Goal: Information Seeking & Learning: Learn about a topic

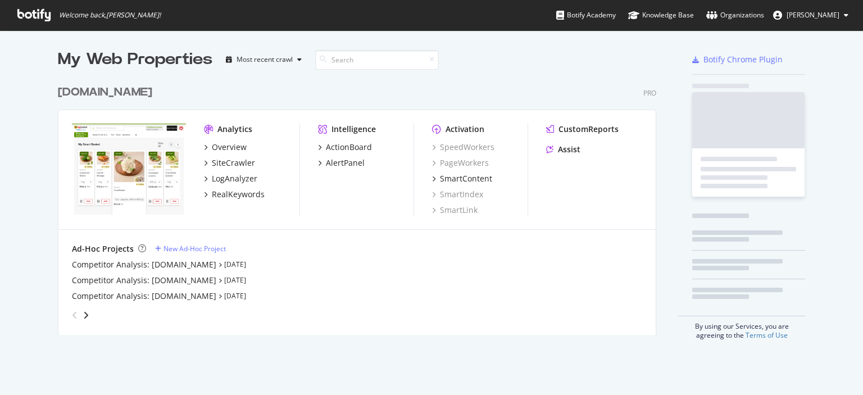
scroll to position [255, 599]
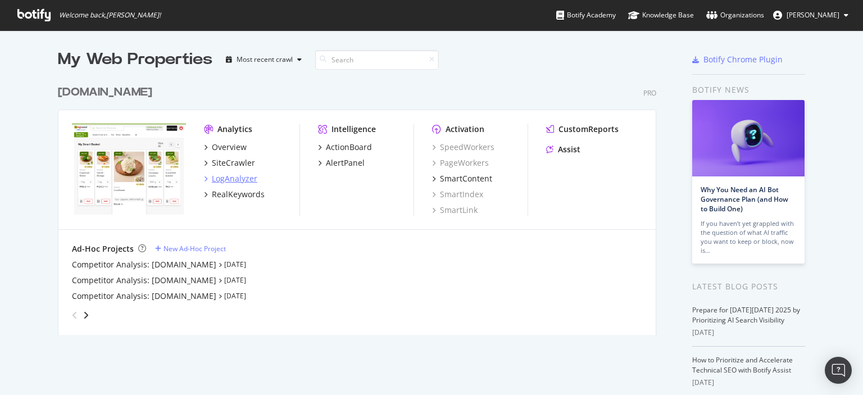
click at [229, 177] on div "LogAnalyzer" at bounding box center [234, 178] width 45 height 11
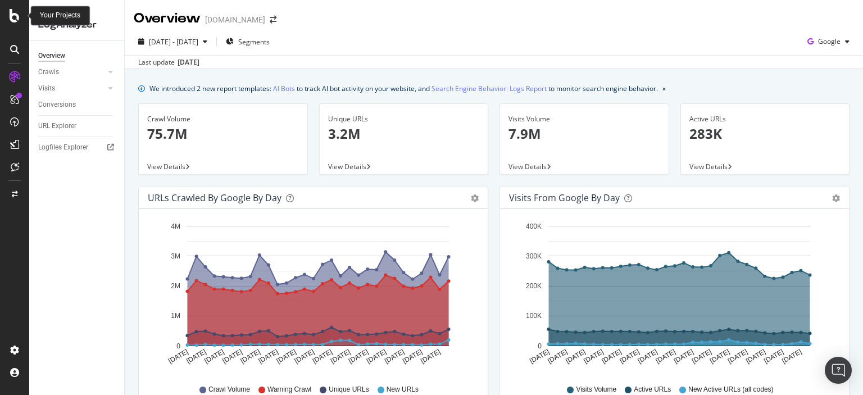
click at [9, 20] on div at bounding box center [14, 15] width 27 height 13
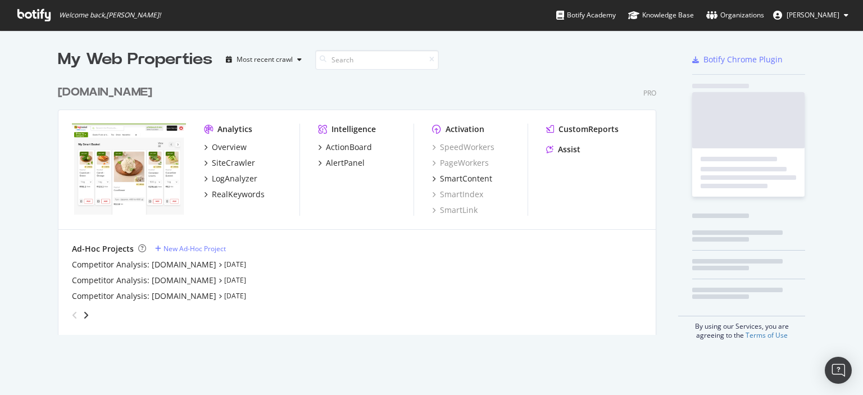
scroll to position [386, 845]
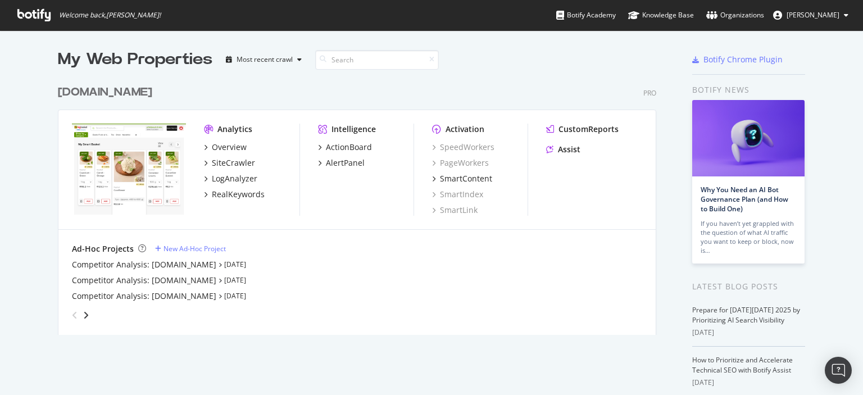
click at [86, 140] on img "grid" at bounding box center [129, 169] width 114 height 91
click at [218, 165] on div "SiteCrawler" at bounding box center [233, 162] width 43 height 11
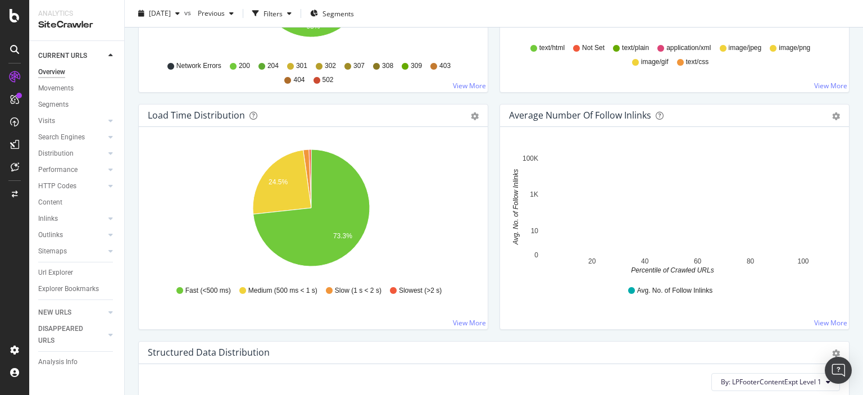
scroll to position [778, 0]
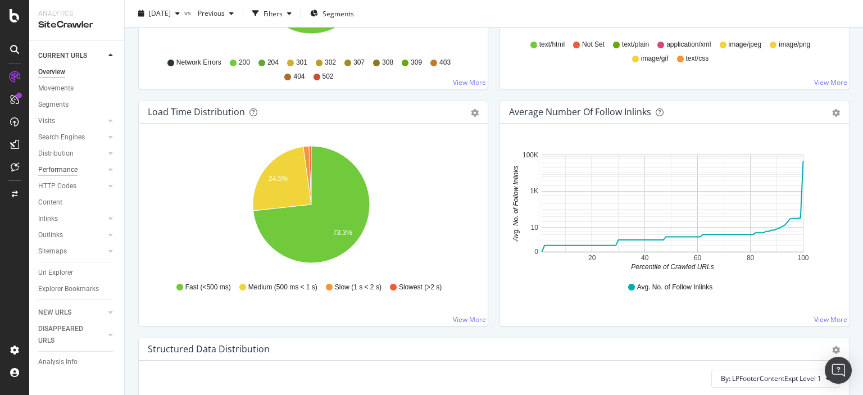
click at [71, 172] on div "Performance" at bounding box center [57, 170] width 39 height 12
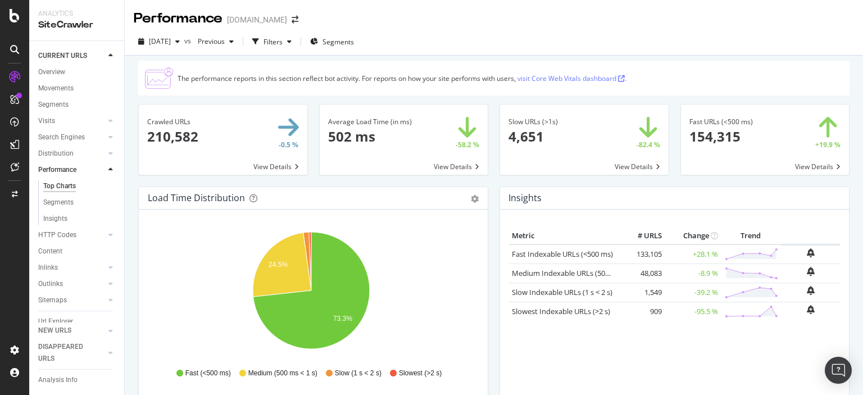
click at [608, 74] on link "visit Core Web Vitals dashboard ." at bounding box center [571, 79] width 109 height 10
